Goal: Transaction & Acquisition: Purchase product/service

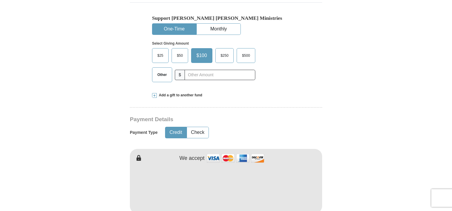
scroll to position [245, 0]
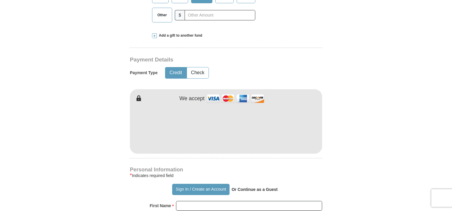
click at [261, 165] on div "Kenneth Copeland Ministries Giving Together, we're helping people all over the …" at bounding box center [226, 203] width 192 height 601
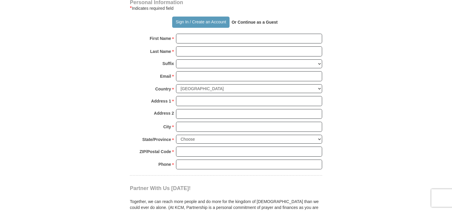
scroll to position [415, 0]
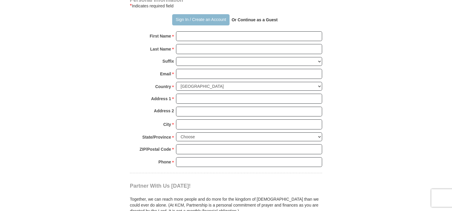
click at [184, 20] on button "Sign In / Create an Account" at bounding box center [200, 19] width 57 height 11
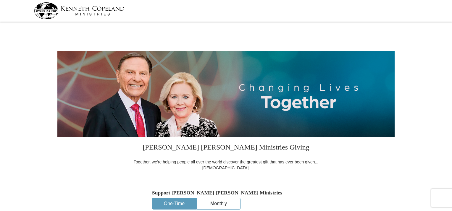
select select "CA"
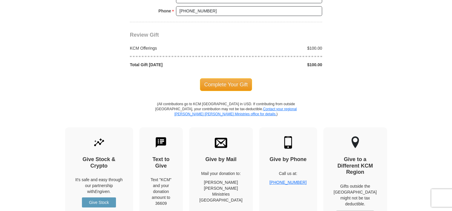
scroll to position [542, 0]
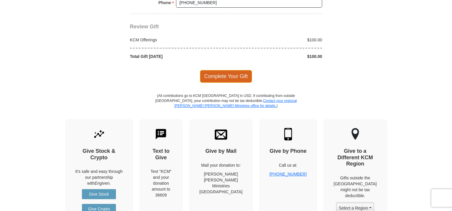
click at [237, 72] on span "Complete Your Gift" at bounding box center [226, 76] width 52 height 12
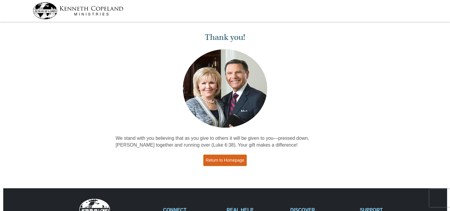
click at [245, 160] on link "Return to Homepage" at bounding box center [225, 161] width 44 height 12
